Goal: Task Accomplishment & Management: Manage account settings

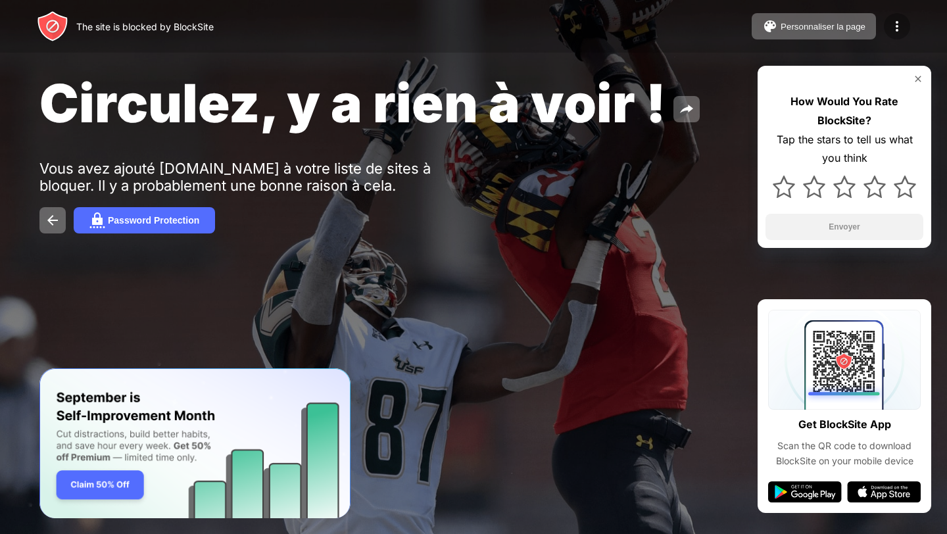
click at [898, 32] on img at bounding box center [897, 26] width 16 height 16
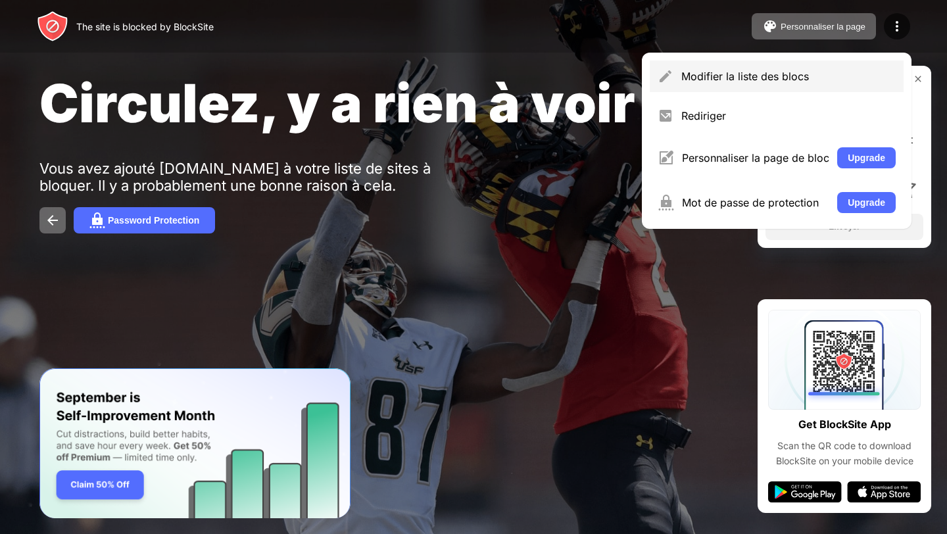
click at [755, 74] on div "Modifier la liste des blocs" at bounding box center [788, 76] width 214 height 13
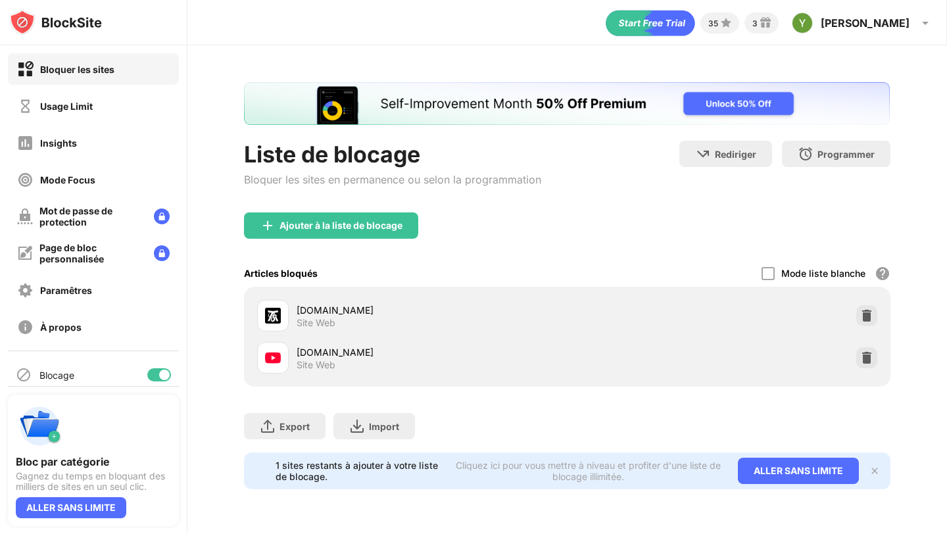
click at [862, 368] on div "[DOMAIN_NAME] Site Web" at bounding box center [567, 358] width 630 height 42
click at [863, 354] on img at bounding box center [866, 357] width 13 height 13
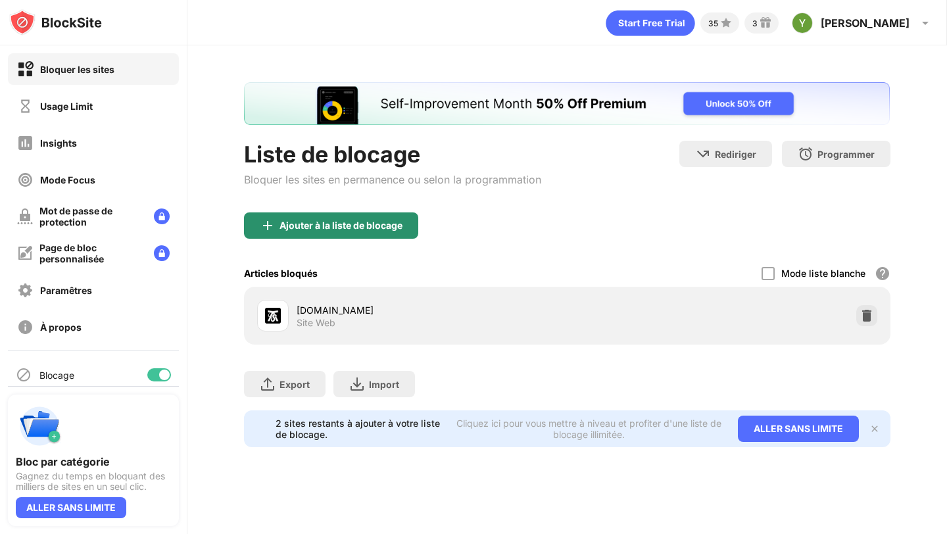
click at [309, 223] on div "Ajouter à la liste de blocage" at bounding box center [341, 225] width 123 height 11
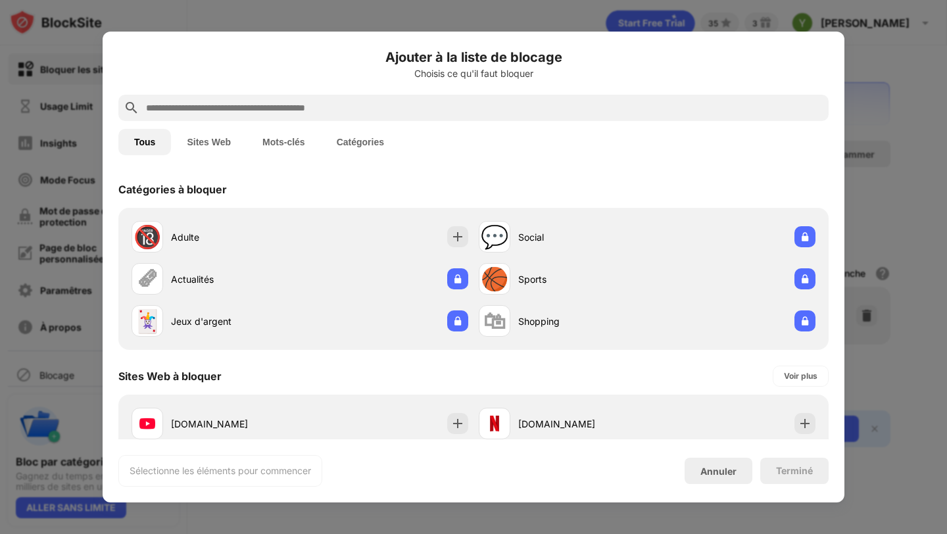
click at [371, 101] on input "text" at bounding box center [484, 108] width 679 height 16
click at [360, 109] on input "text" at bounding box center [484, 108] width 679 height 16
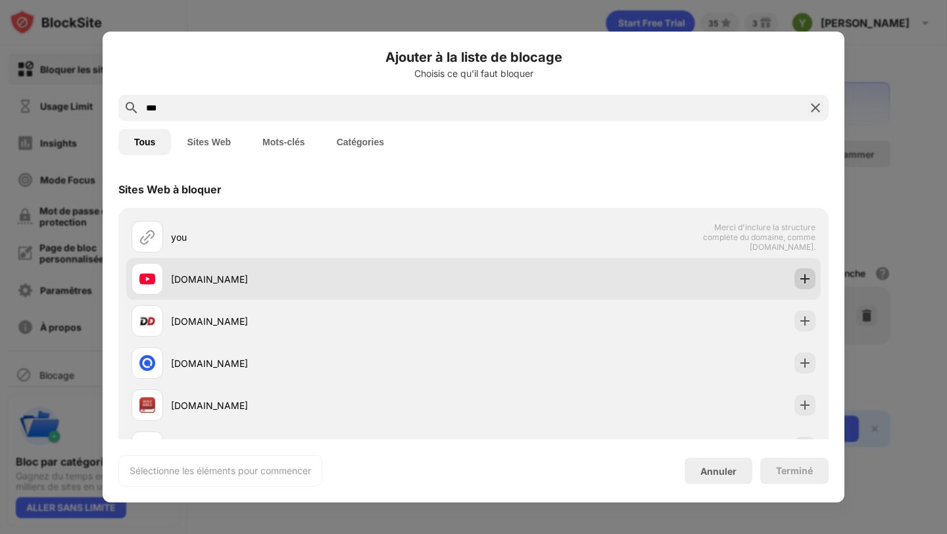
type input "***"
click at [795, 285] on div at bounding box center [805, 278] width 21 height 21
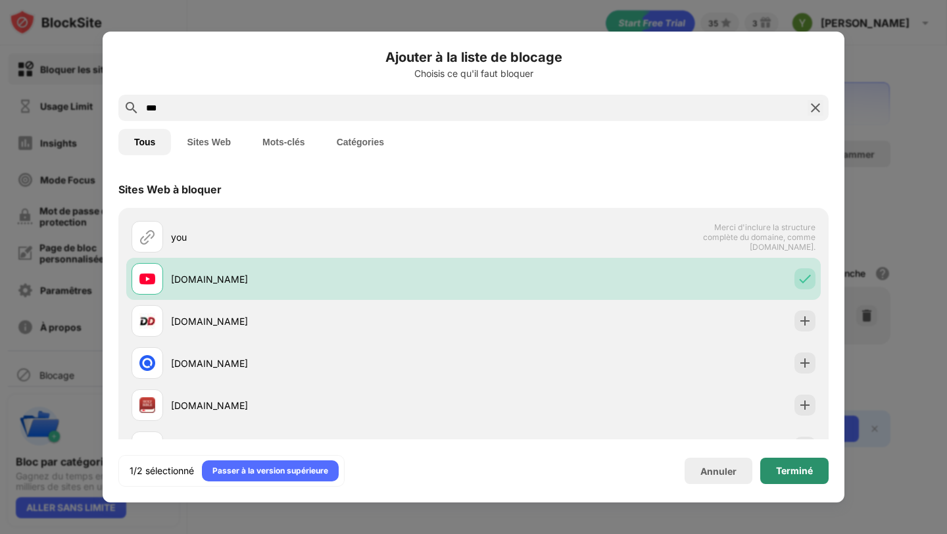
click at [777, 472] on div "Terminé" at bounding box center [794, 471] width 37 height 11
